Goal: Task Accomplishment & Management: Complete application form

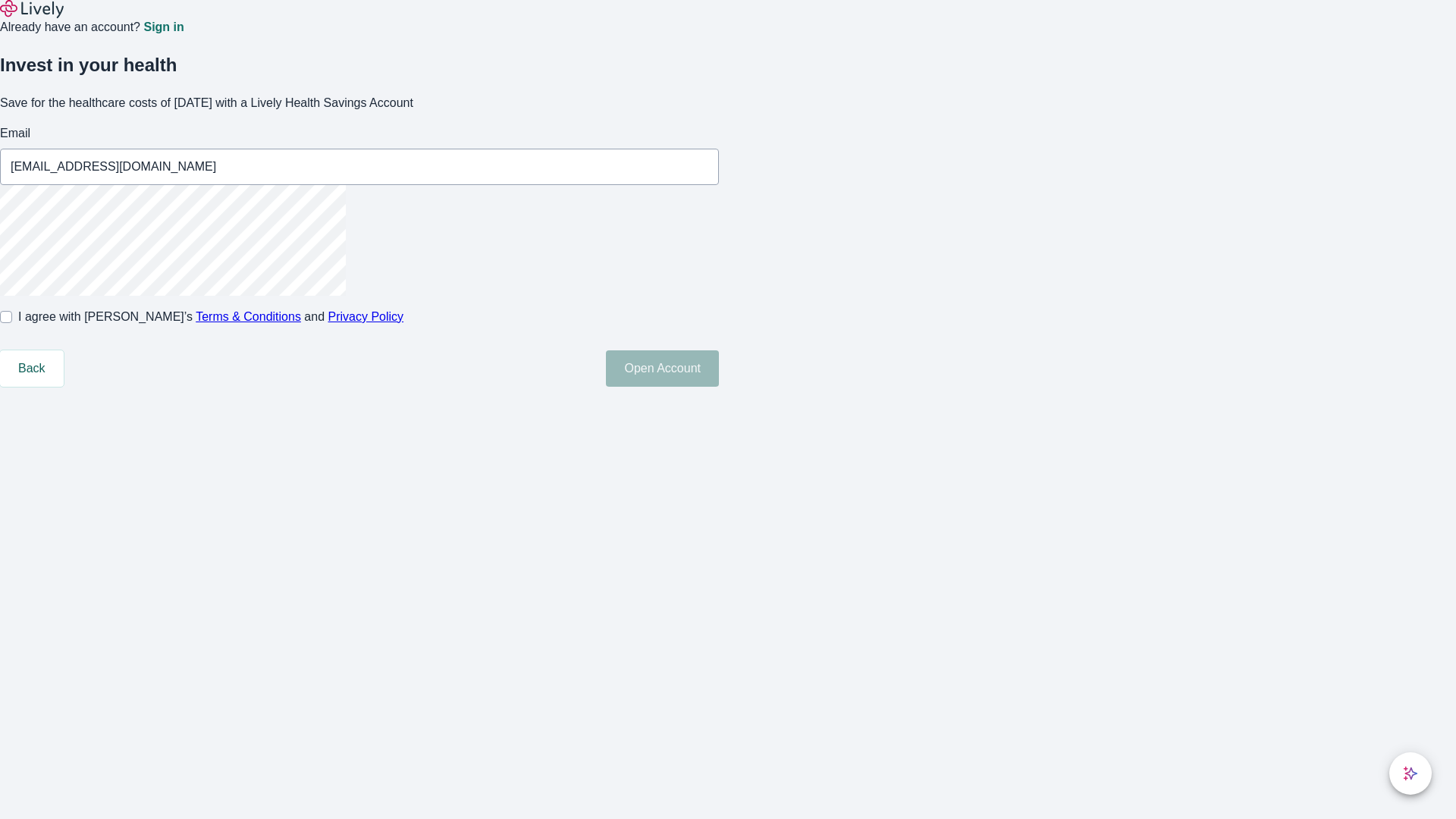
click at [12, 323] on input "I agree with Lively’s Terms & Conditions and Privacy Policy" at bounding box center [6, 316] width 12 height 12
checkbox input "true"
click at [719, 387] on button "Open Account" at bounding box center [662, 368] width 113 height 37
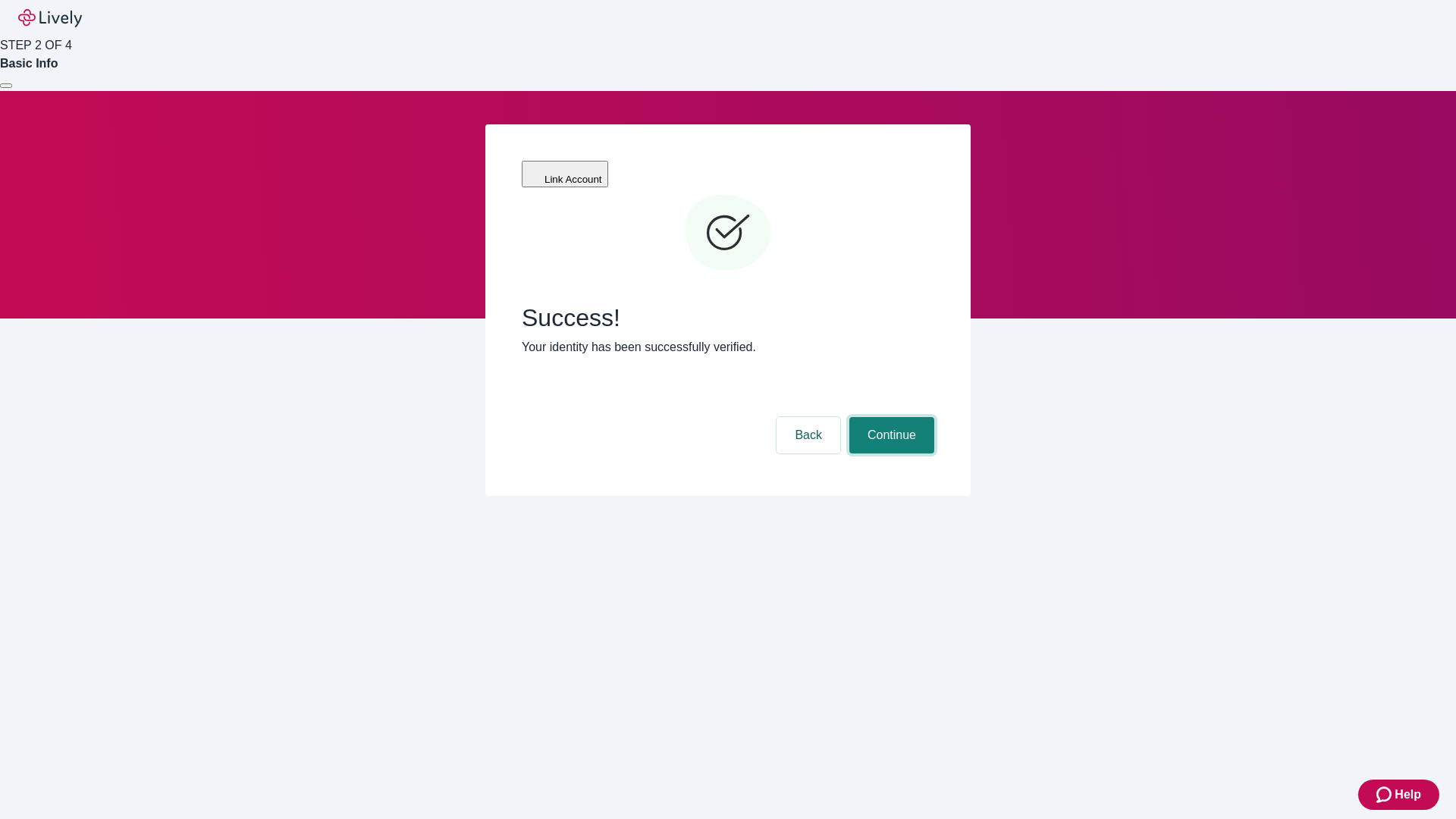
click at [889, 417] on button "Continue" at bounding box center [891, 435] width 85 height 37
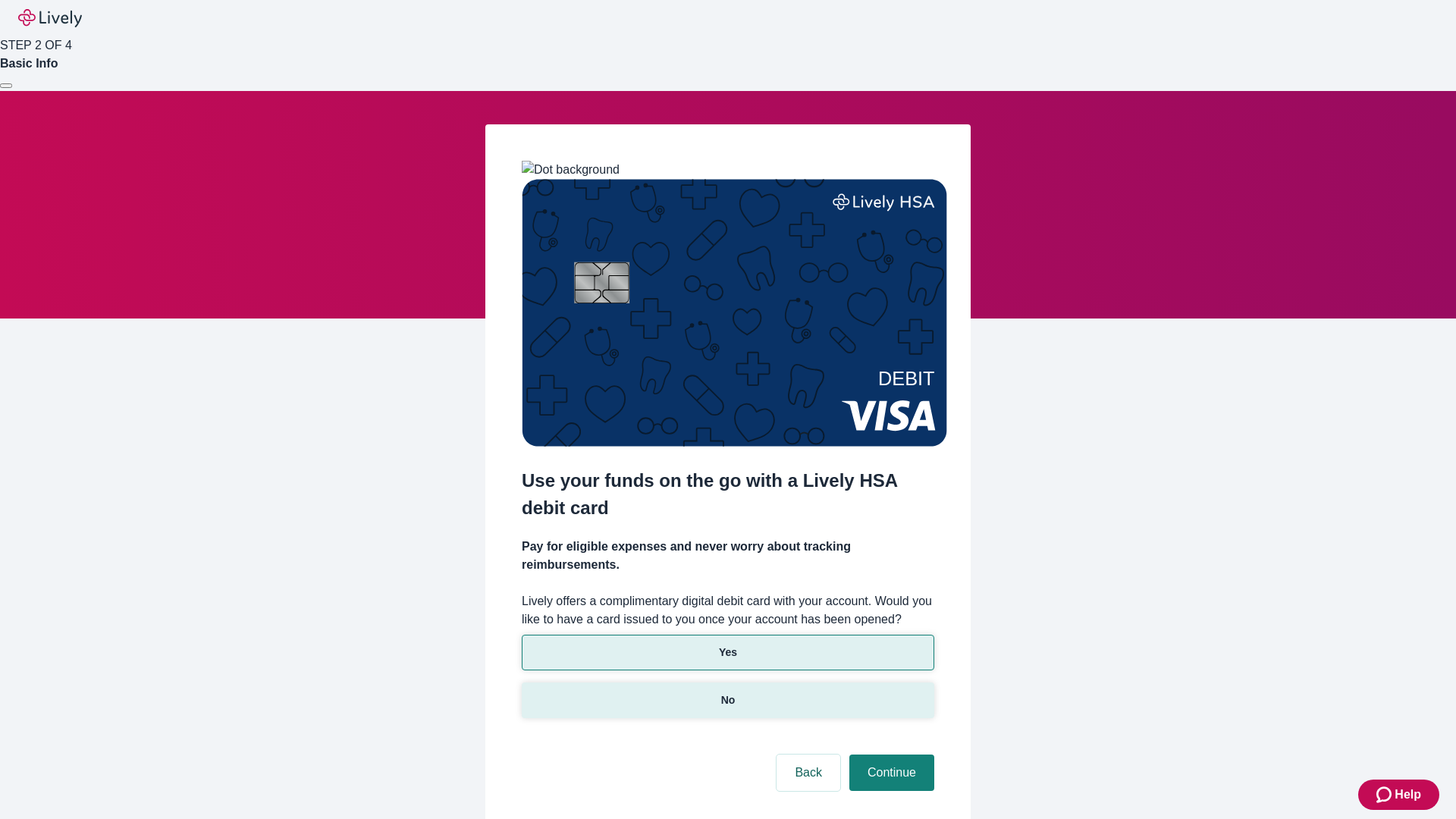
click at [727, 692] on p "No" at bounding box center [728, 700] width 14 height 16
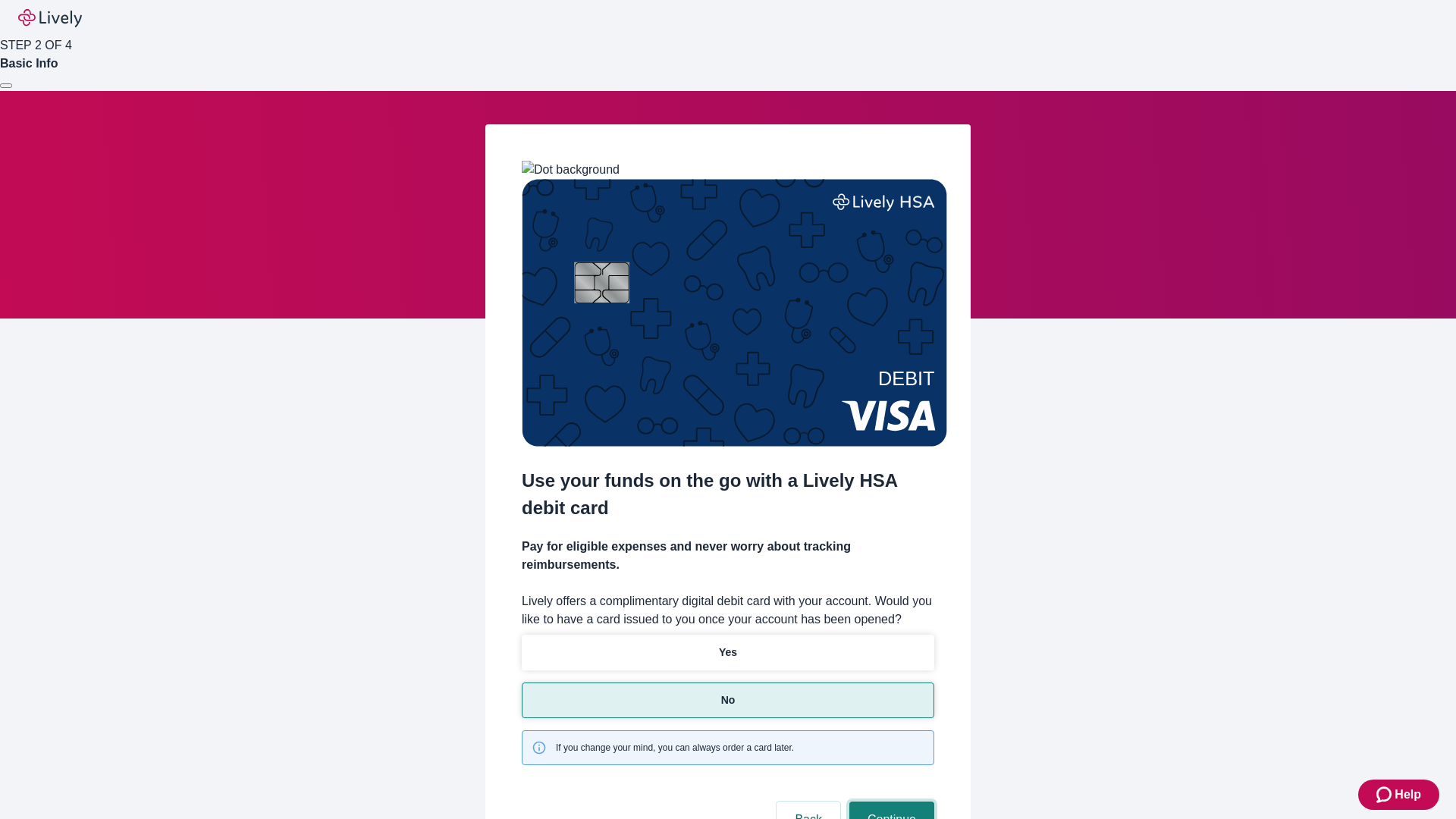
click at [889, 801] on button "Continue" at bounding box center [891, 819] width 85 height 37
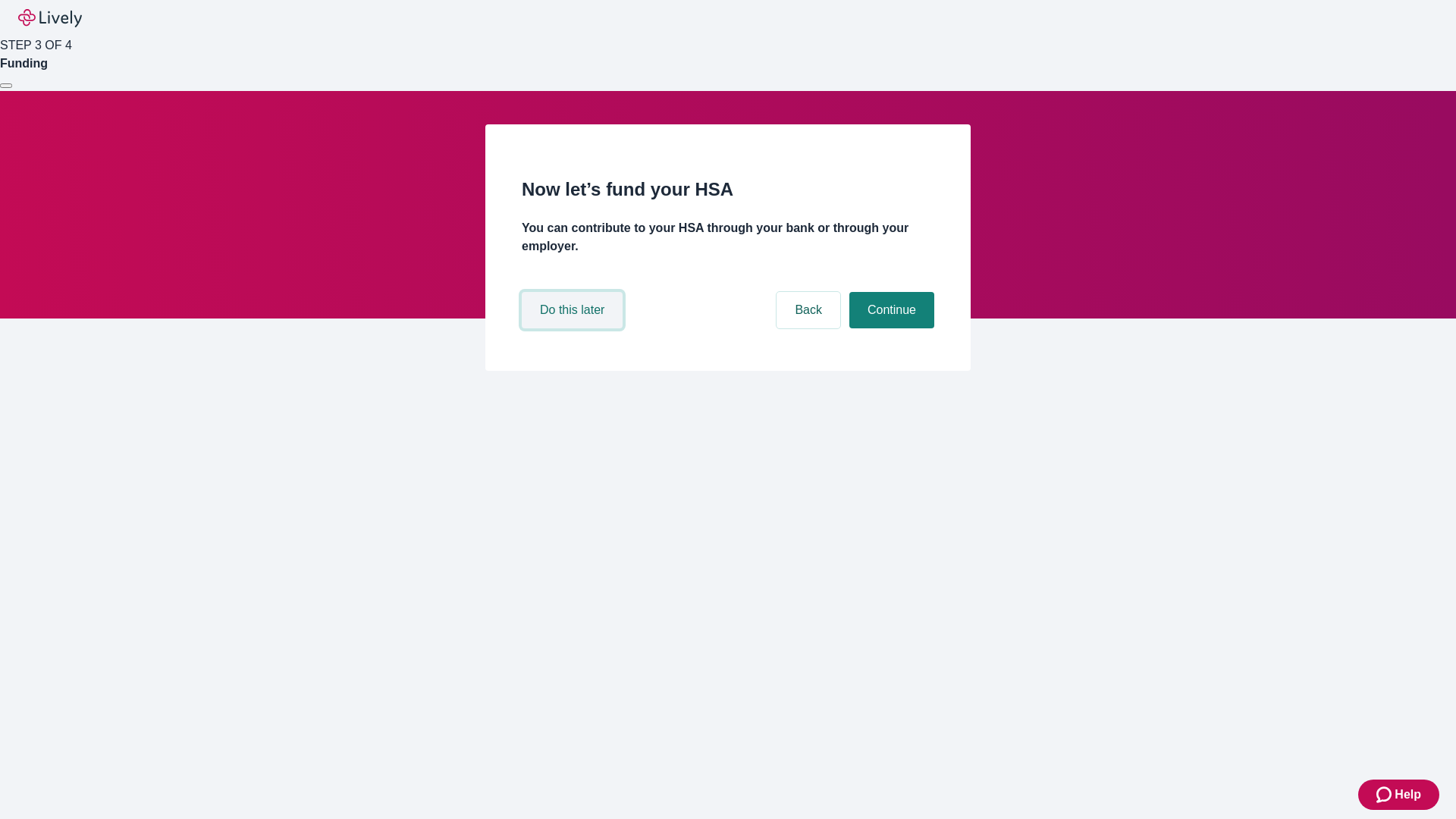
click at [574, 328] on button "Do this later" at bounding box center [572, 310] width 101 height 37
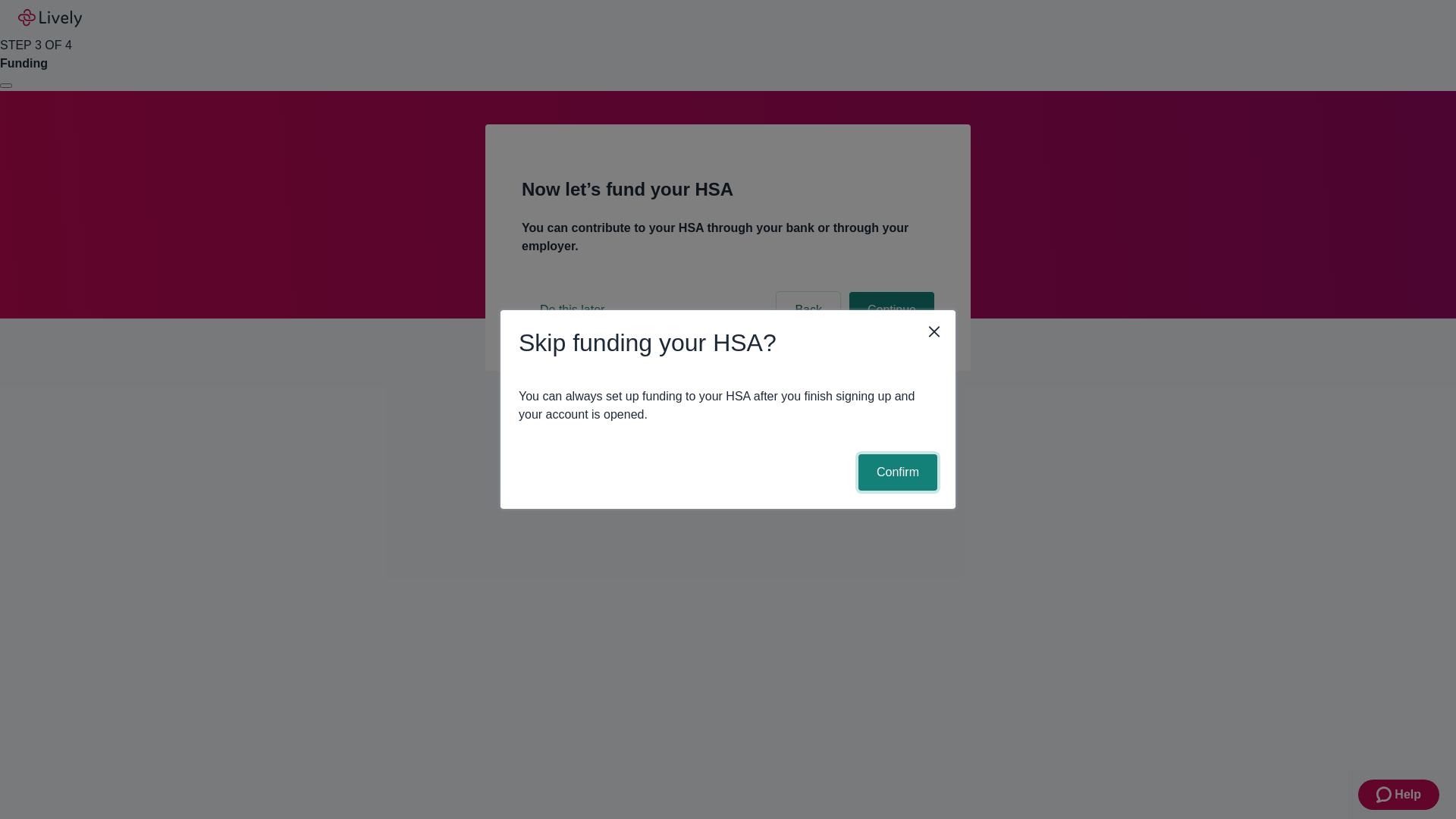
click at [896, 473] on button "Confirm" at bounding box center [898, 472] width 79 height 37
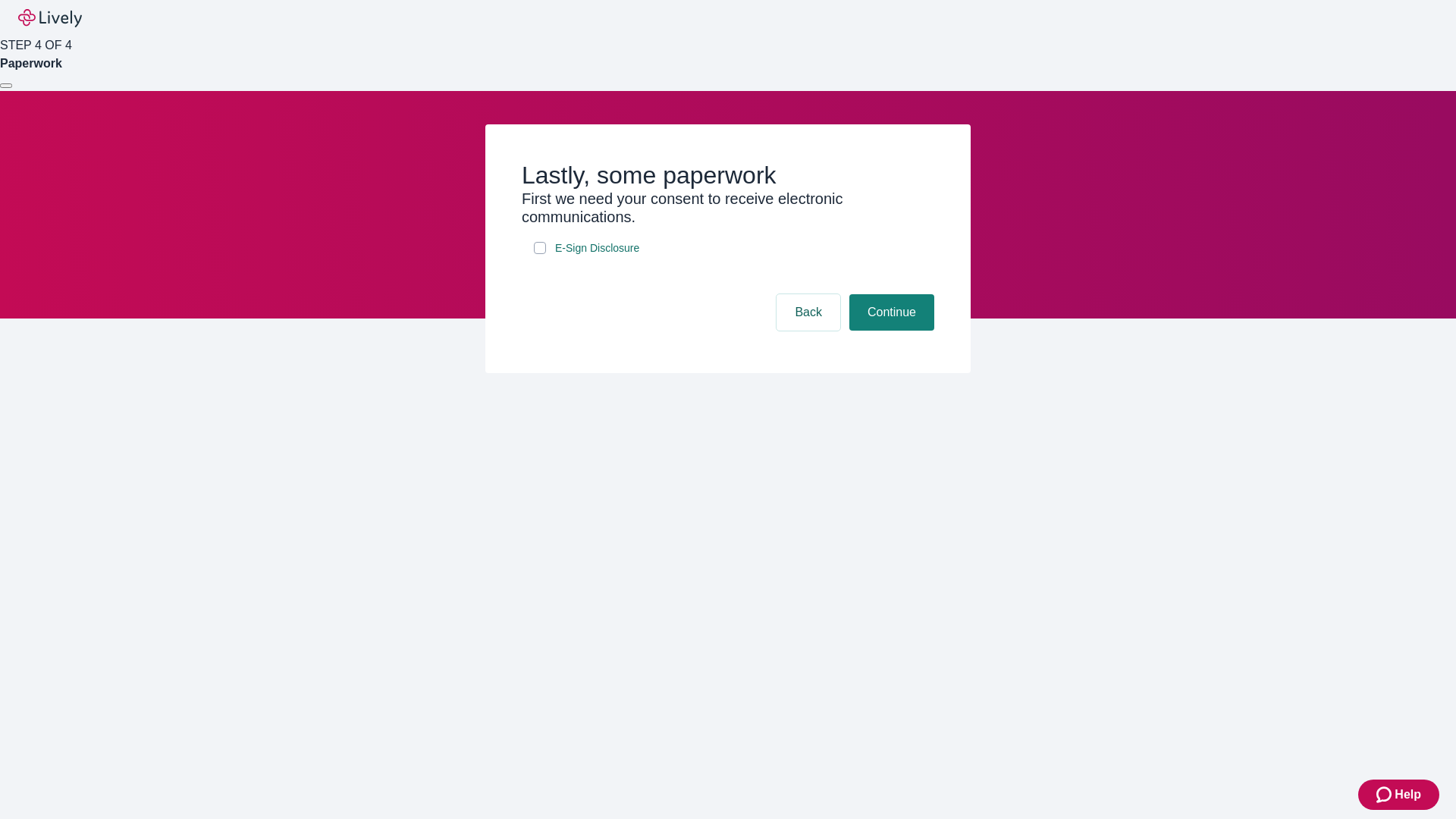
click at [540, 254] on input "E-Sign Disclosure" at bounding box center [539, 248] width 12 height 12
checkbox input "true"
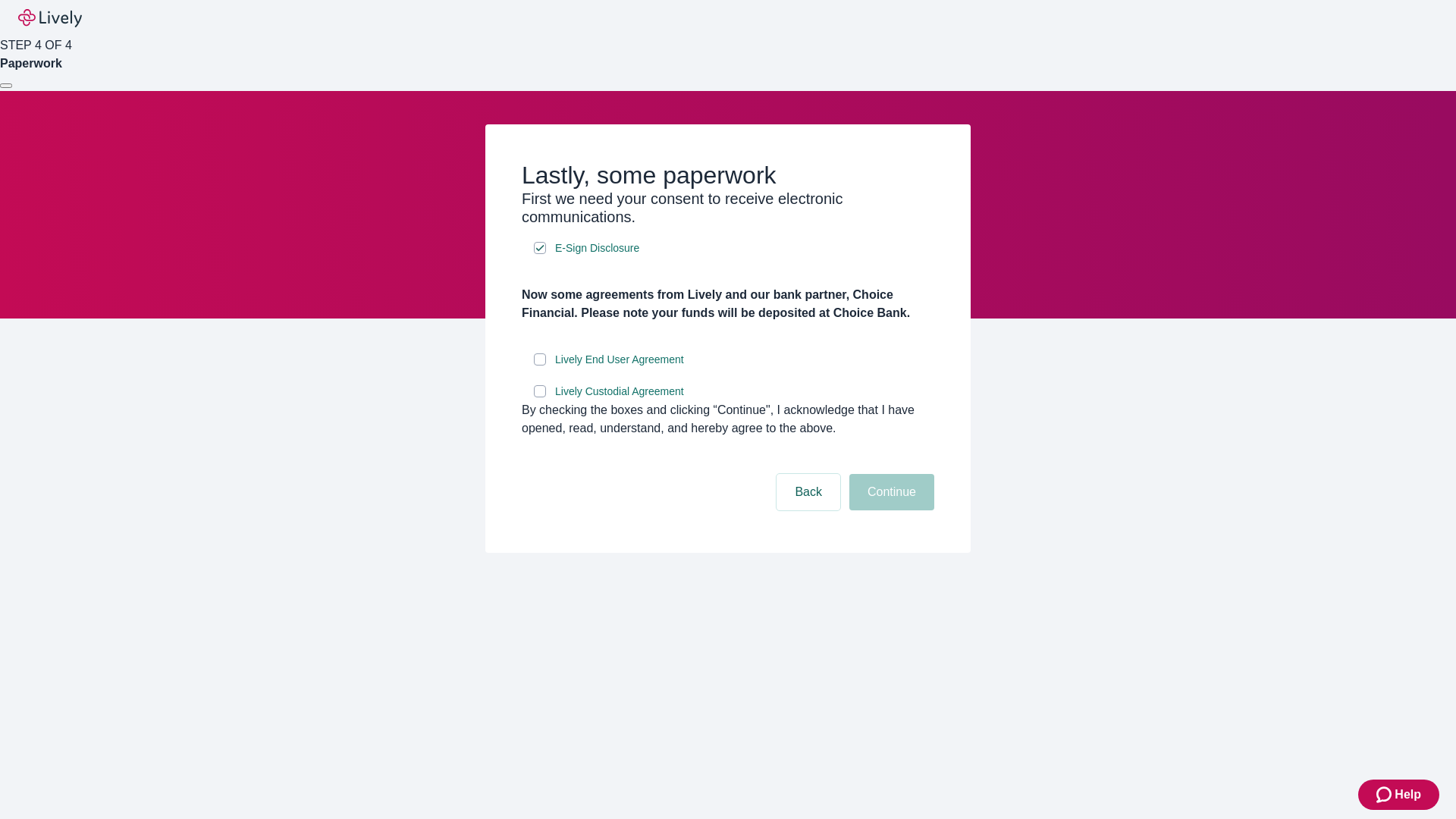
click at [540, 366] on input "Lively End User Agreement" at bounding box center [539, 359] width 12 height 12
checkbox input "true"
click at [540, 398] on input "Lively Custodial Agreement" at bounding box center [539, 391] width 12 height 12
checkbox input "true"
click at [889, 510] on button "Continue" at bounding box center [891, 492] width 85 height 37
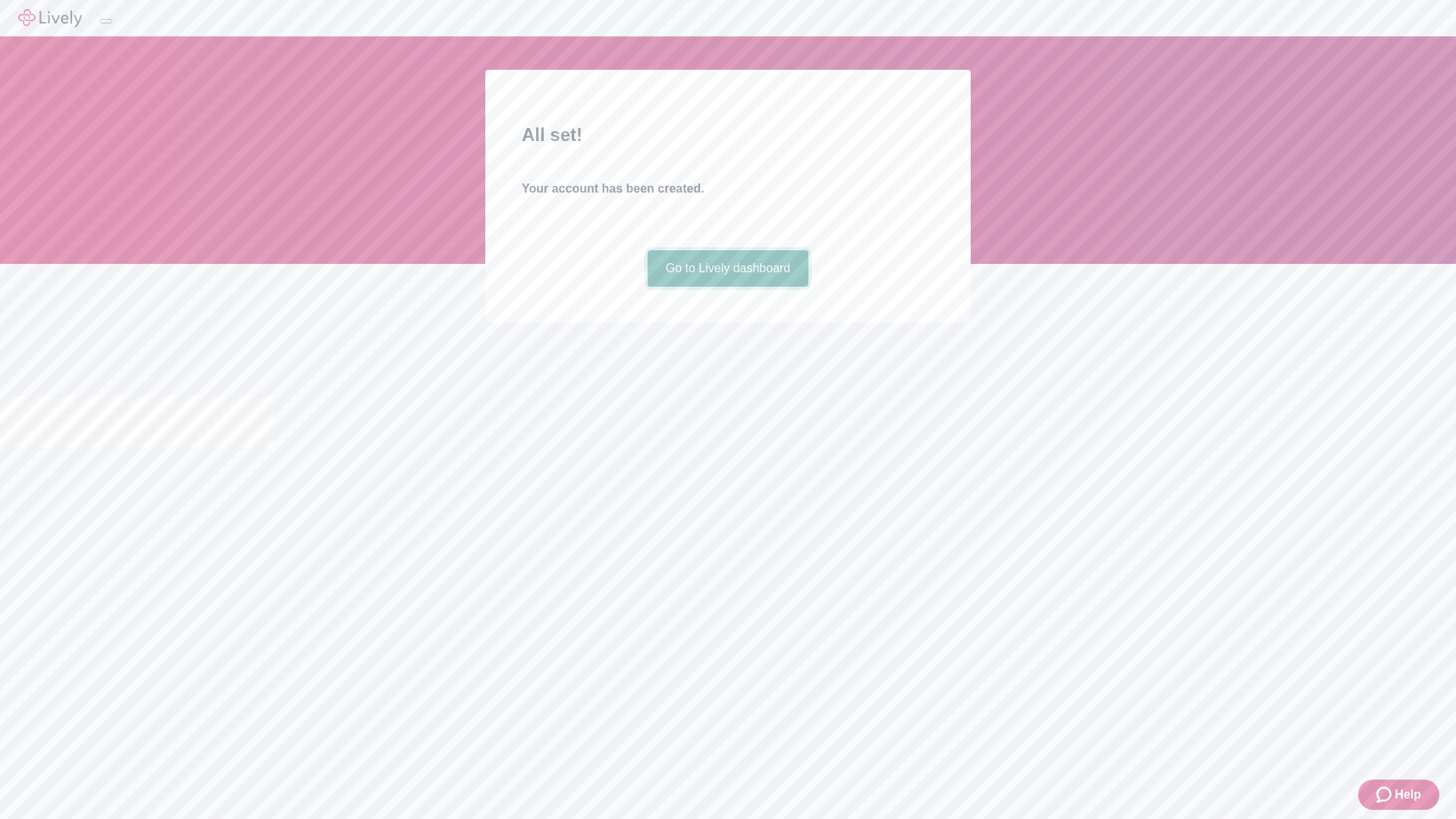
click at [727, 287] on link "Go to Lively dashboard" at bounding box center [728, 268] width 161 height 37
